Goal: Task Accomplishment & Management: Manage account settings

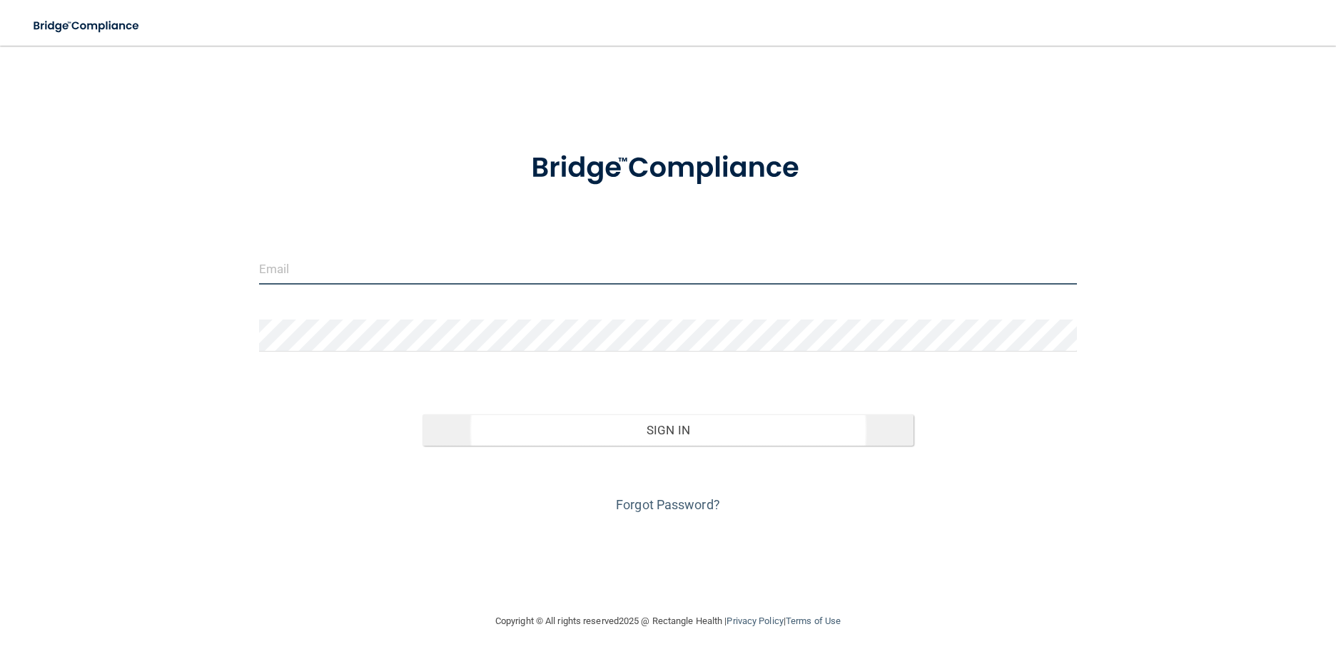
type input "[EMAIL_ADDRESS][DOMAIN_NAME]"
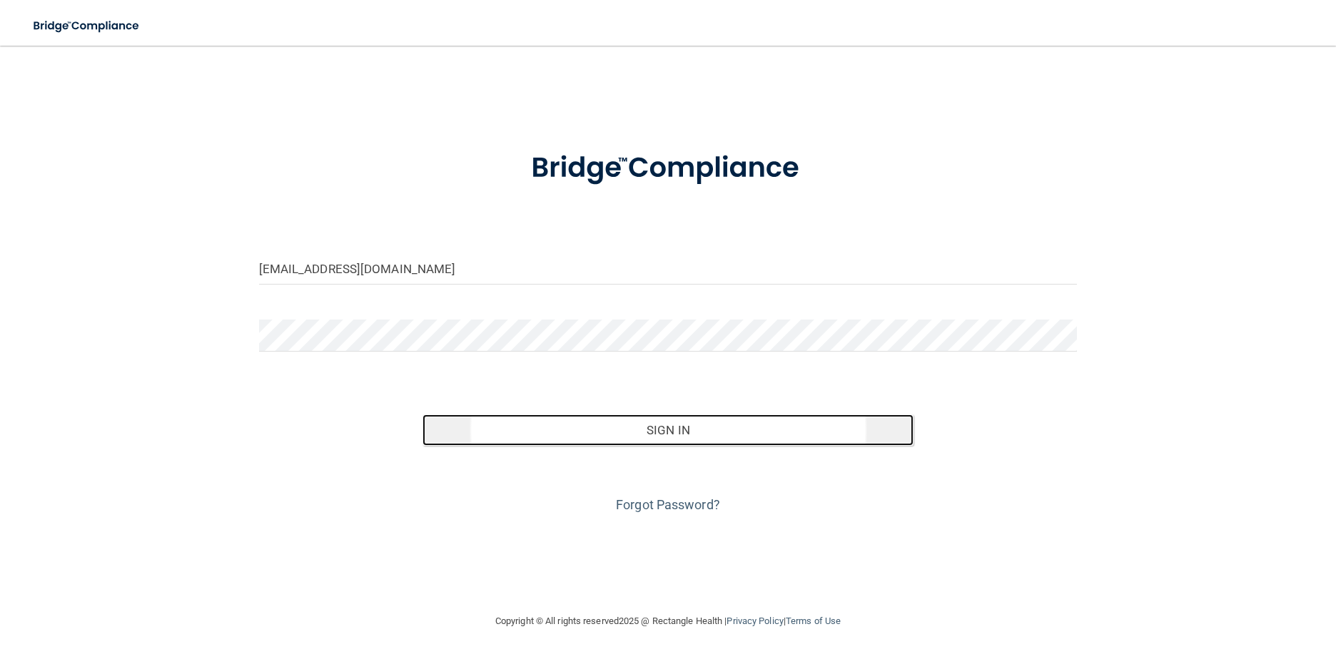
click at [700, 437] on button "Sign In" at bounding box center [668, 430] width 491 height 31
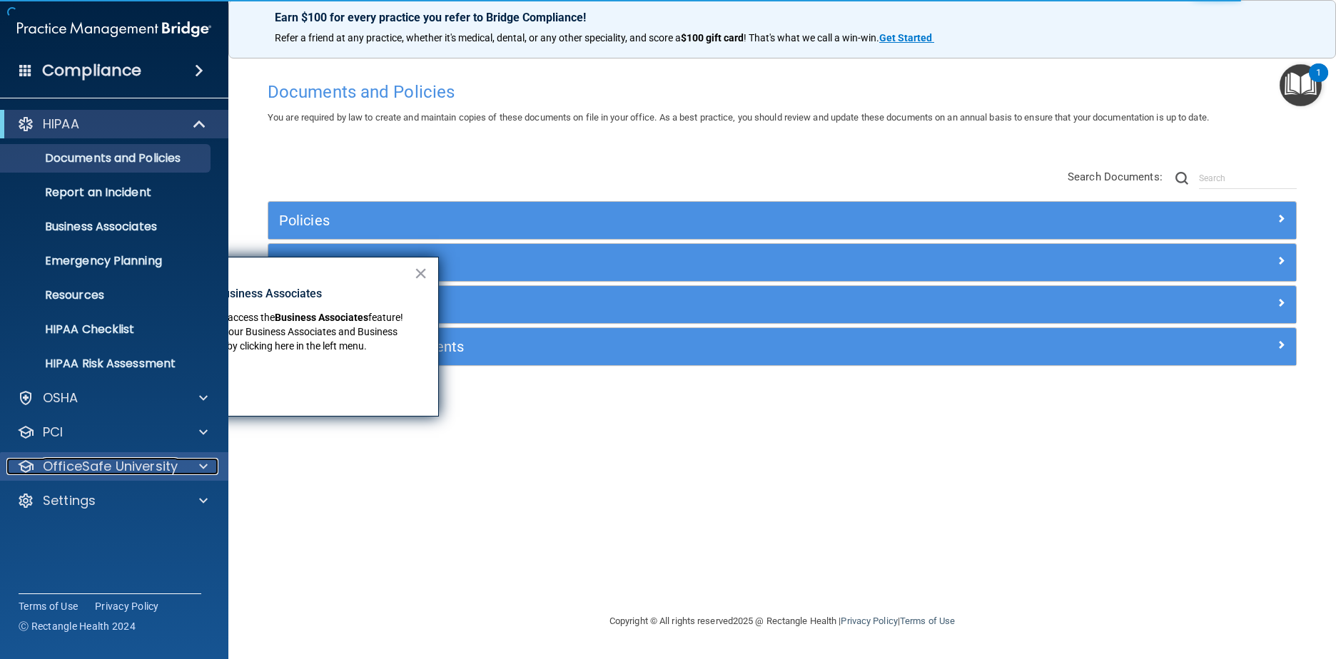
click at [109, 465] on p "OfficeSafe University" at bounding box center [110, 466] width 135 height 17
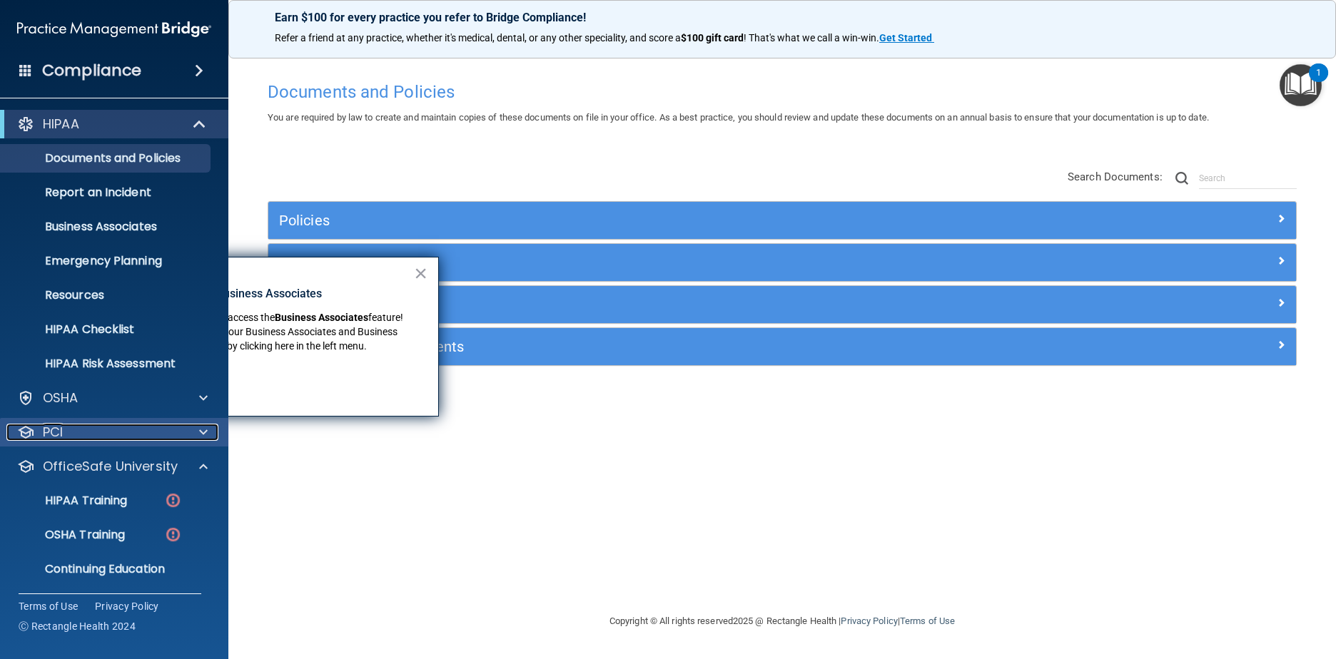
click at [114, 438] on div "PCI" at bounding box center [94, 432] width 177 height 17
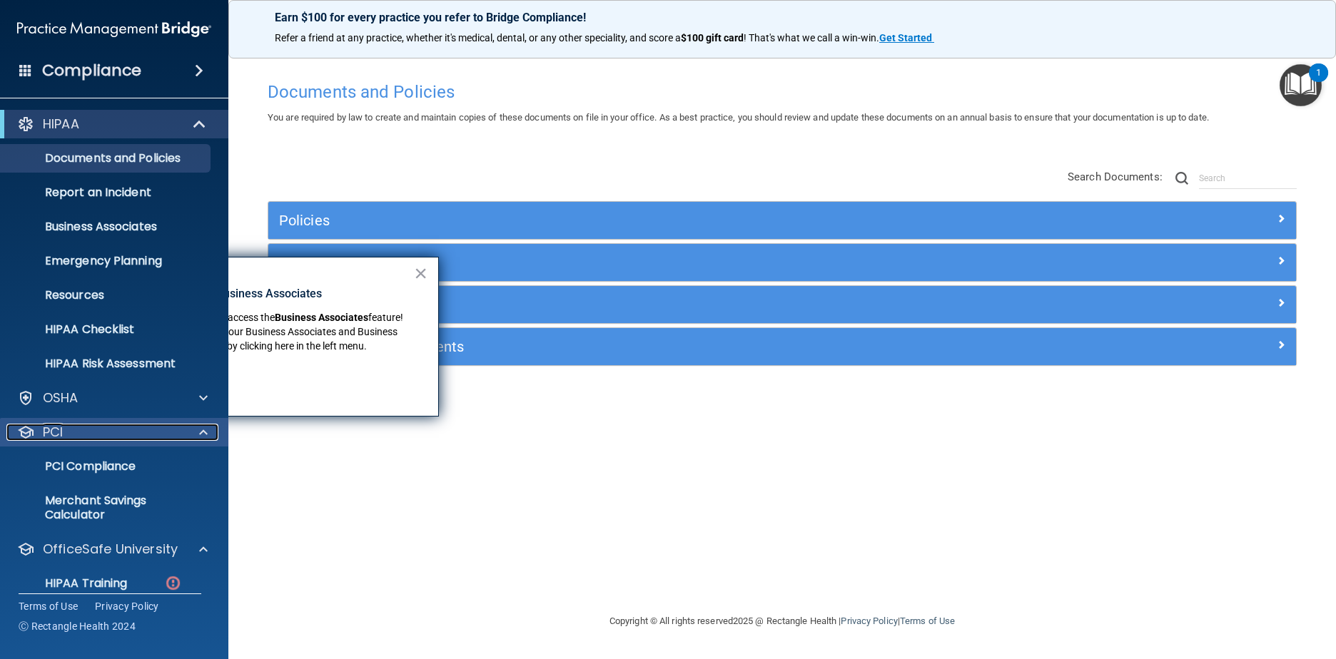
click at [111, 433] on div "PCI" at bounding box center [94, 432] width 177 height 17
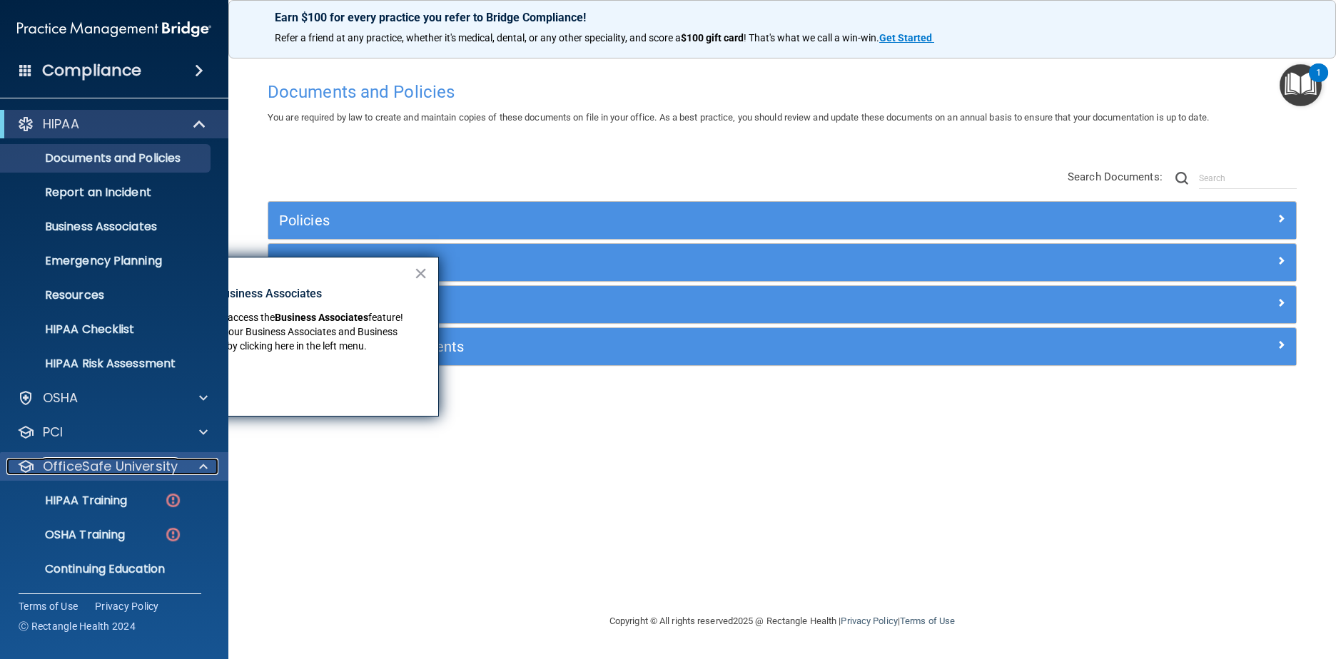
click at [115, 472] on p "OfficeSafe University" at bounding box center [110, 466] width 135 height 17
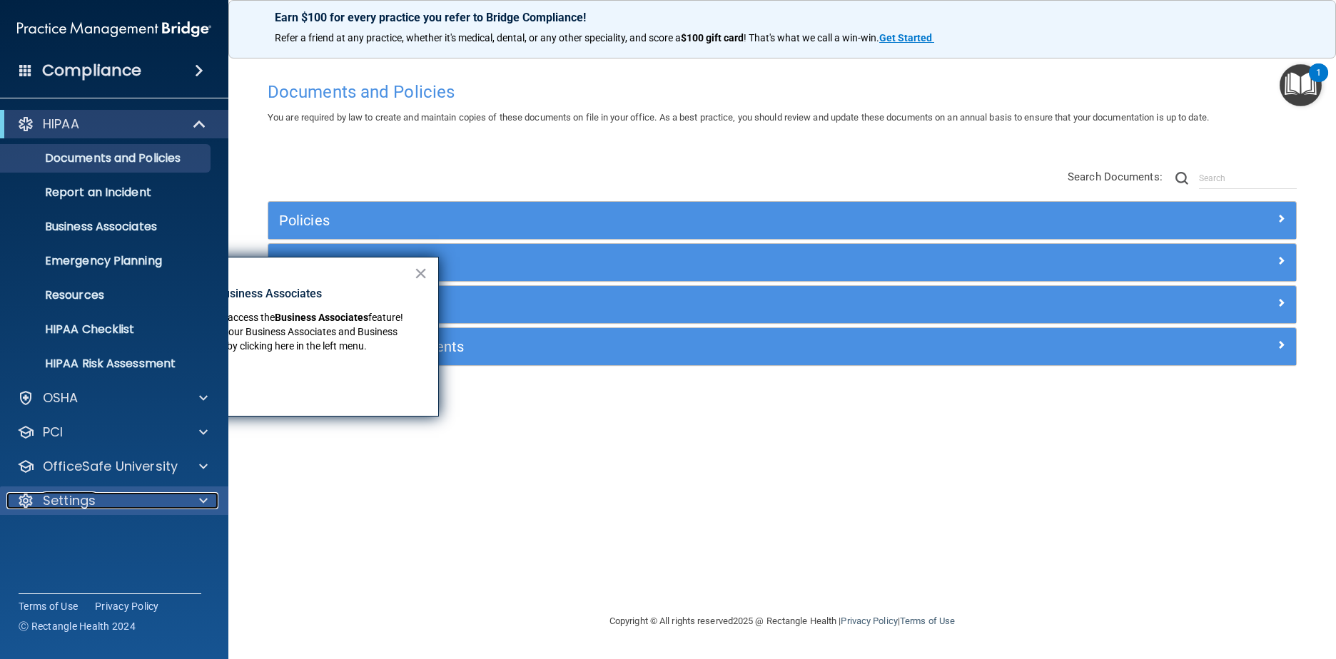
click at [113, 493] on div "Settings" at bounding box center [94, 500] width 177 height 17
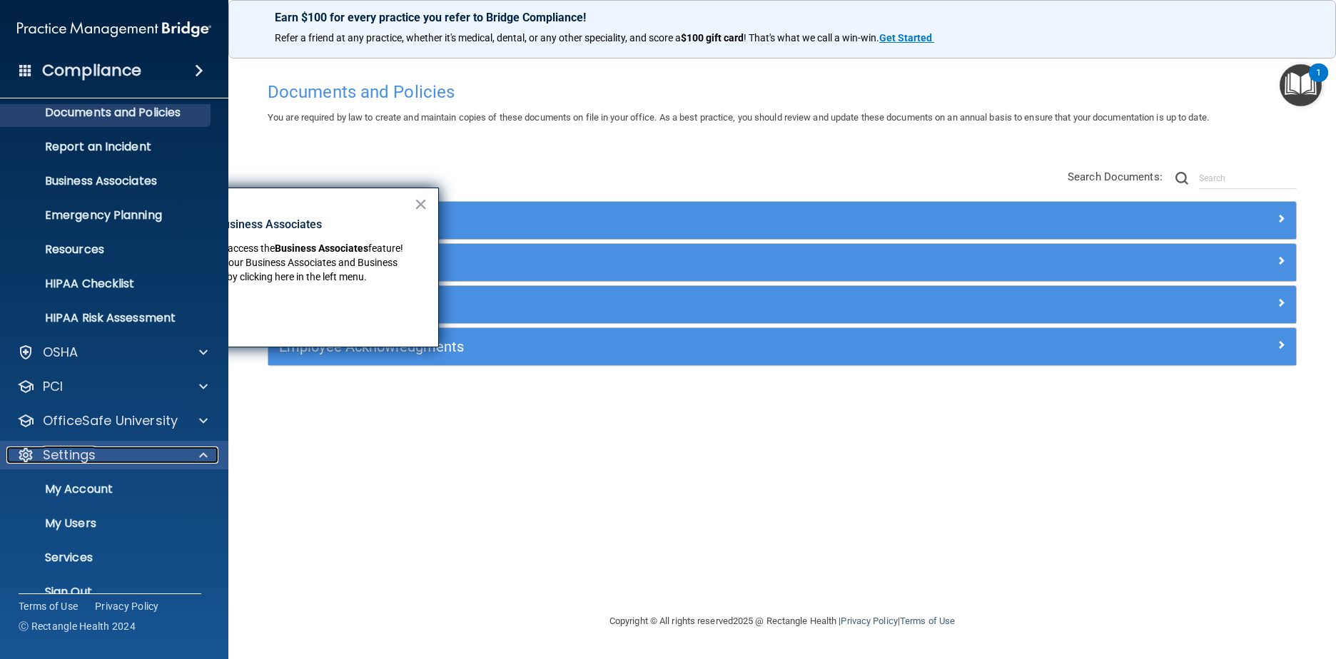
scroll to position [70, 0]
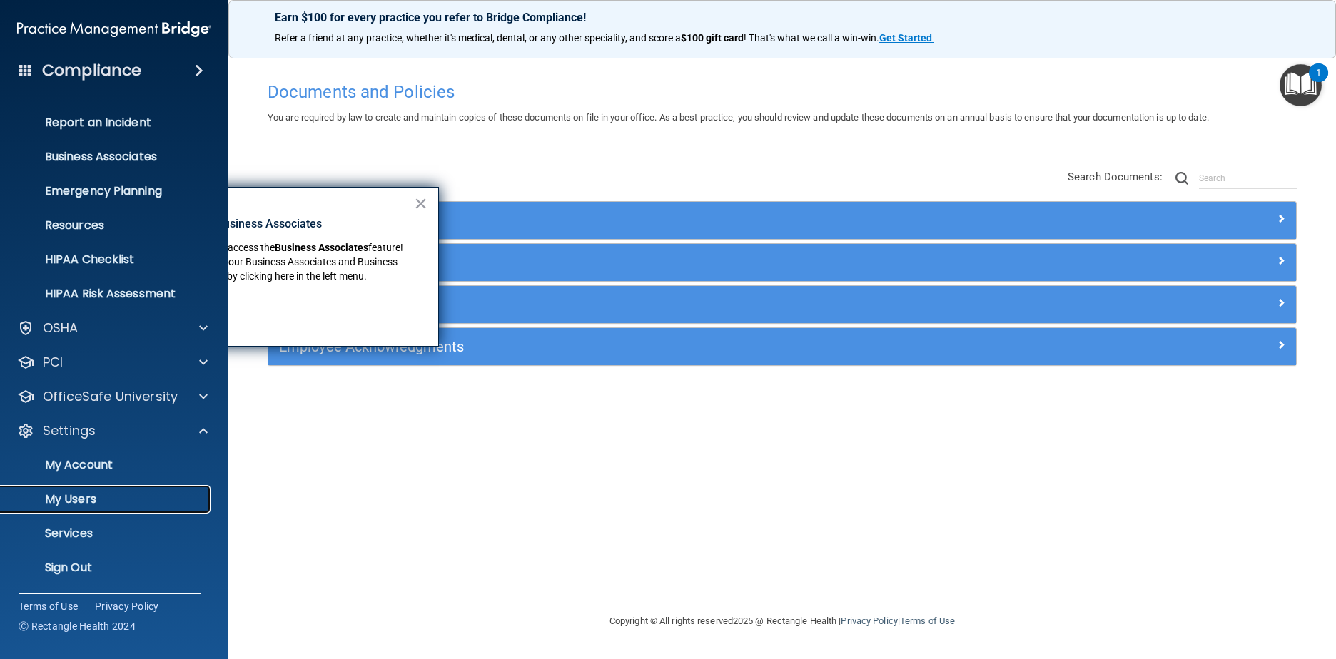
click at [69, 497] on p "My Users" at bounding box center [106, 499] width 195 height 14
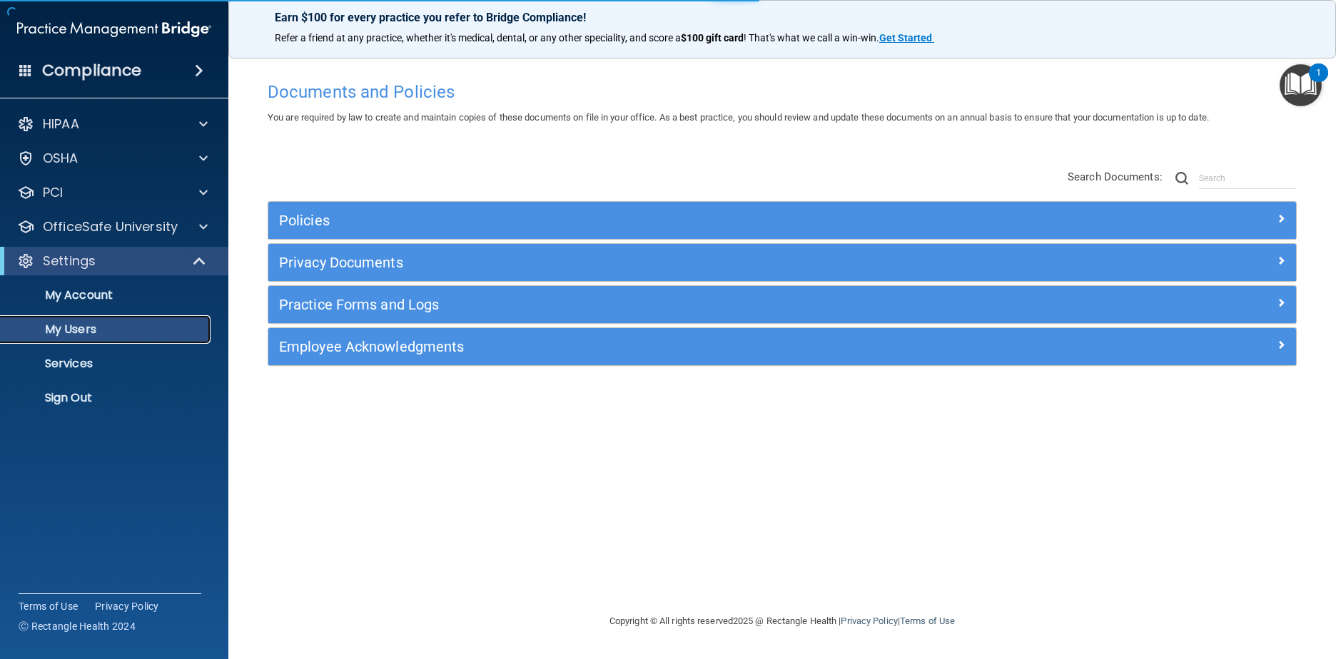
select select "20"
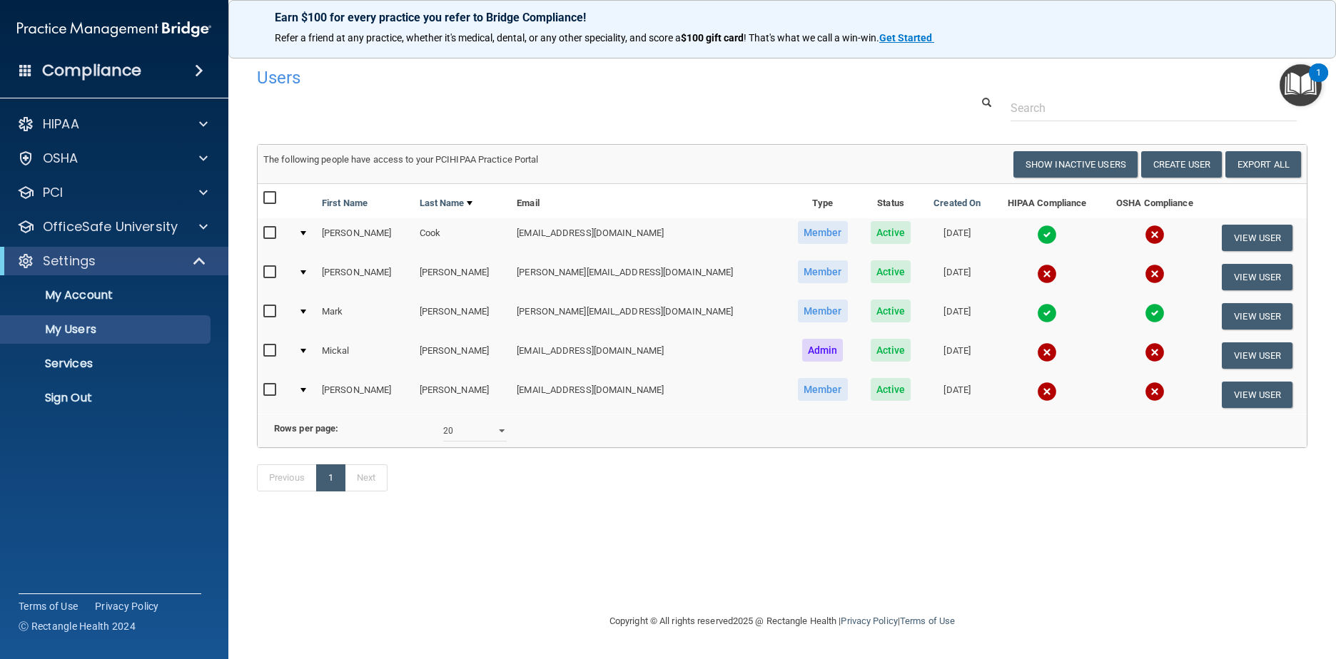
click at [266, 393] on input "checkbox" at bounding box center [271, 390] width 16 height 11
checkbox input "true"
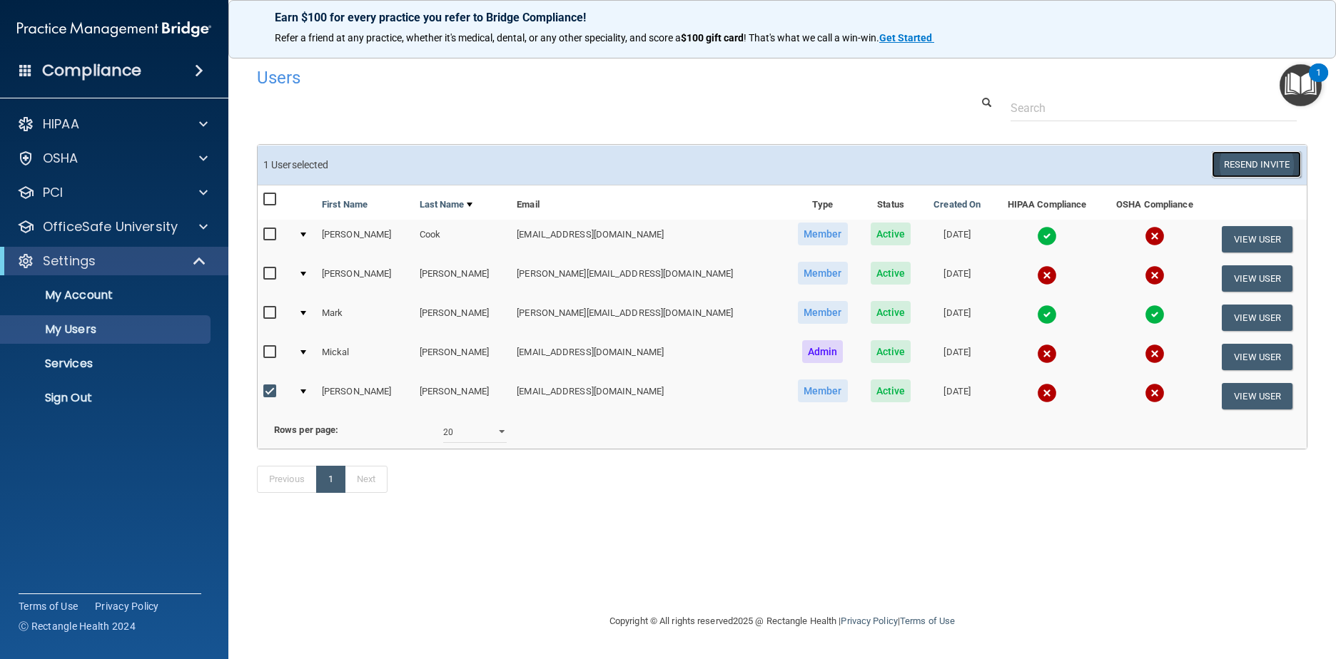
click at [1243, 165] on button "Resend Invite" at bounding box center [1256, 164] width 89 height 26
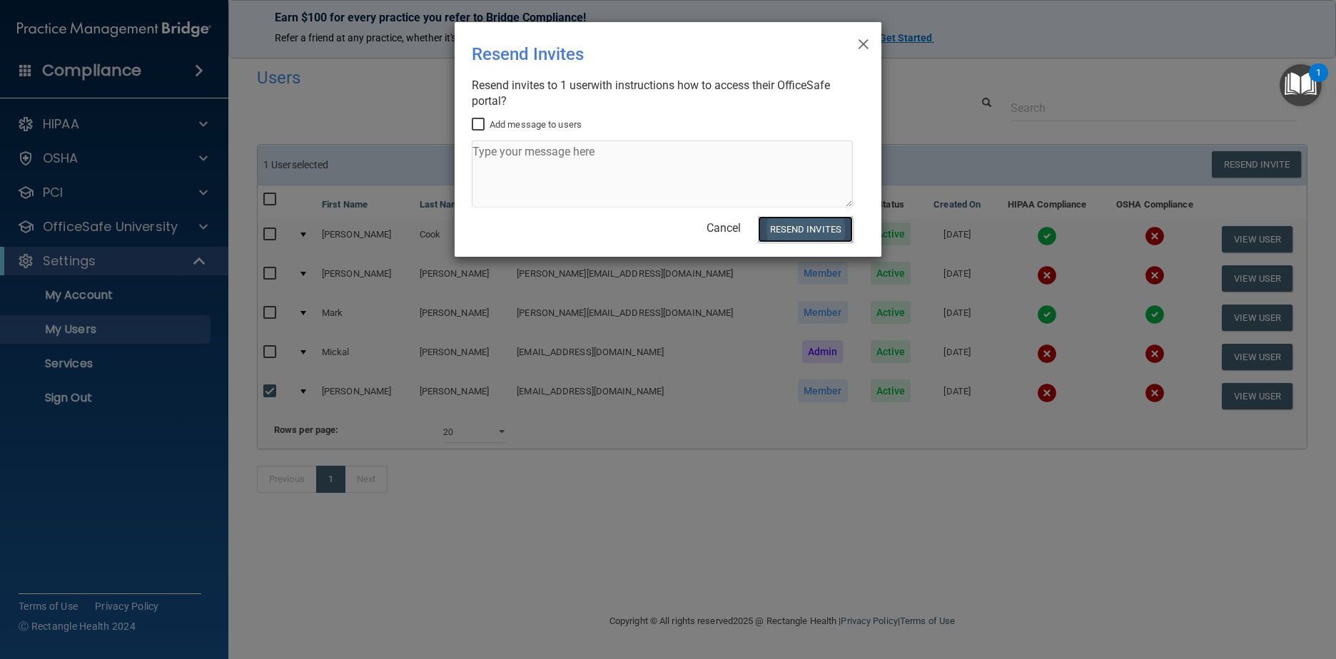
click at [818, 227] on button "Resend Invites" at bounding box center [805, 229] width 95 height 26
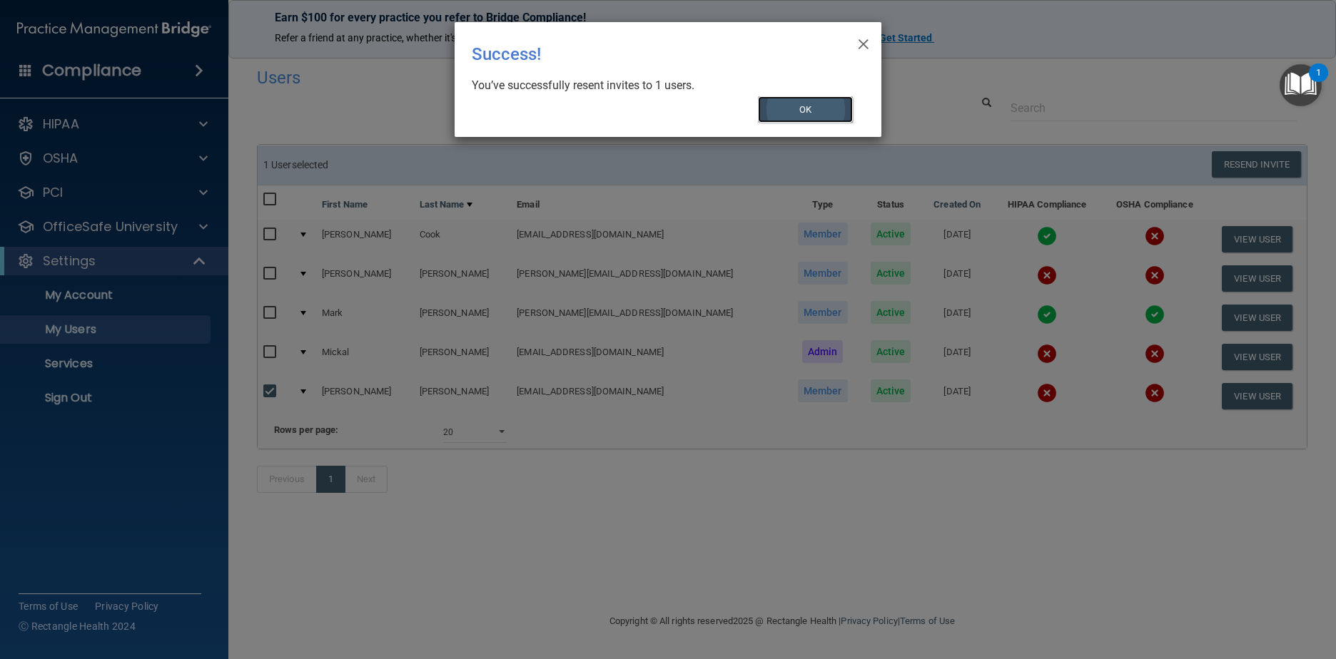
click at [786, 102] on button "OK" at bounding box center [806, 109] width 96 height 26
